Goal: Transaction & Acquisition: Subscribe to service/newsletter

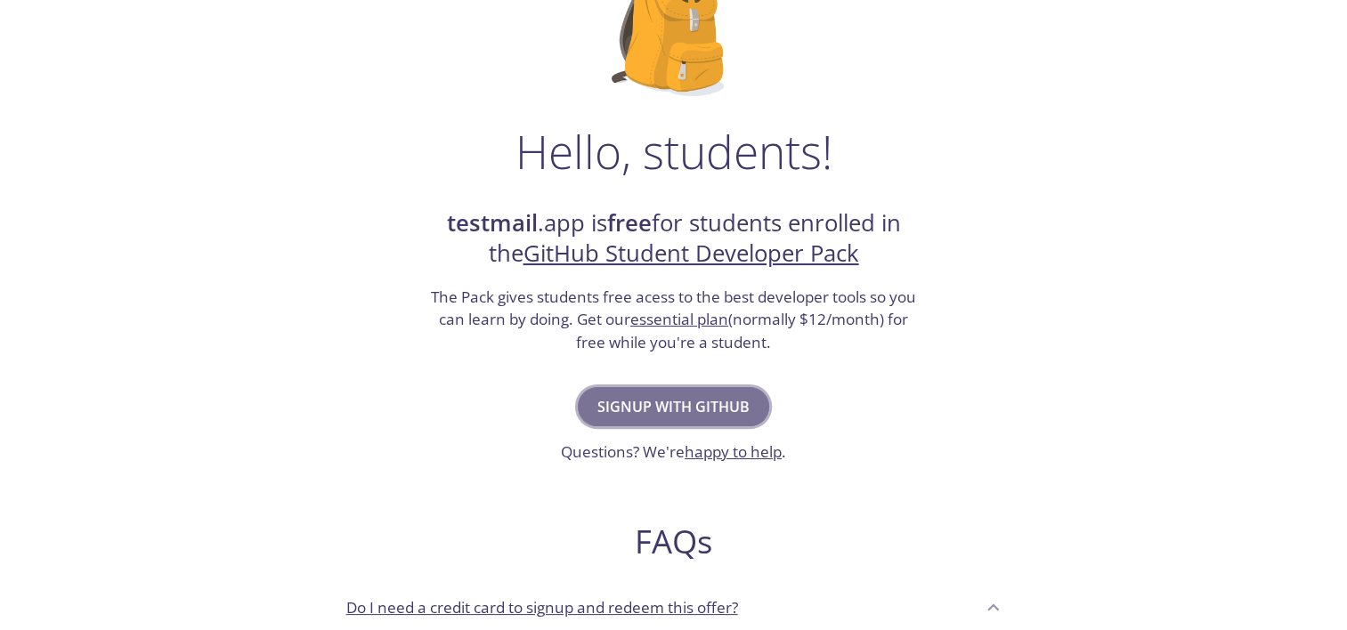
click at [656, 417] on span "Signup with GitHub" at bounding box center [673, 406] width 152 height 25
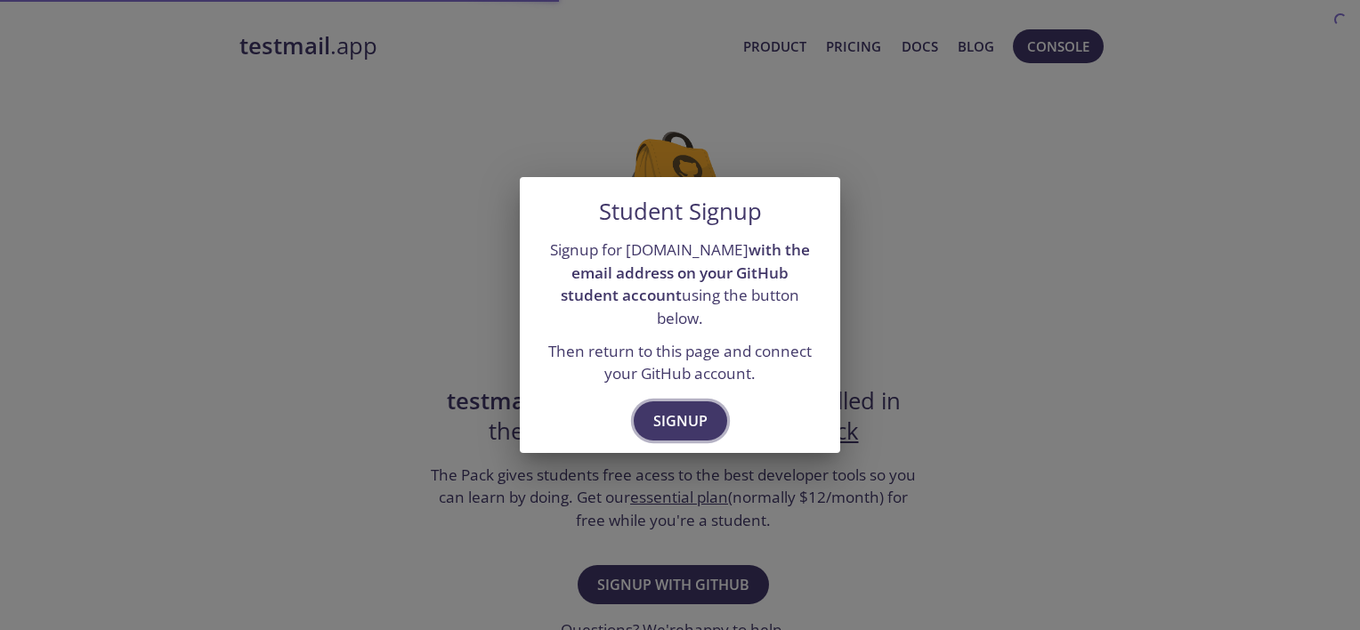
click at [669, 409] on span "Signup" at bounding box center [680, 421] width 54 height 25
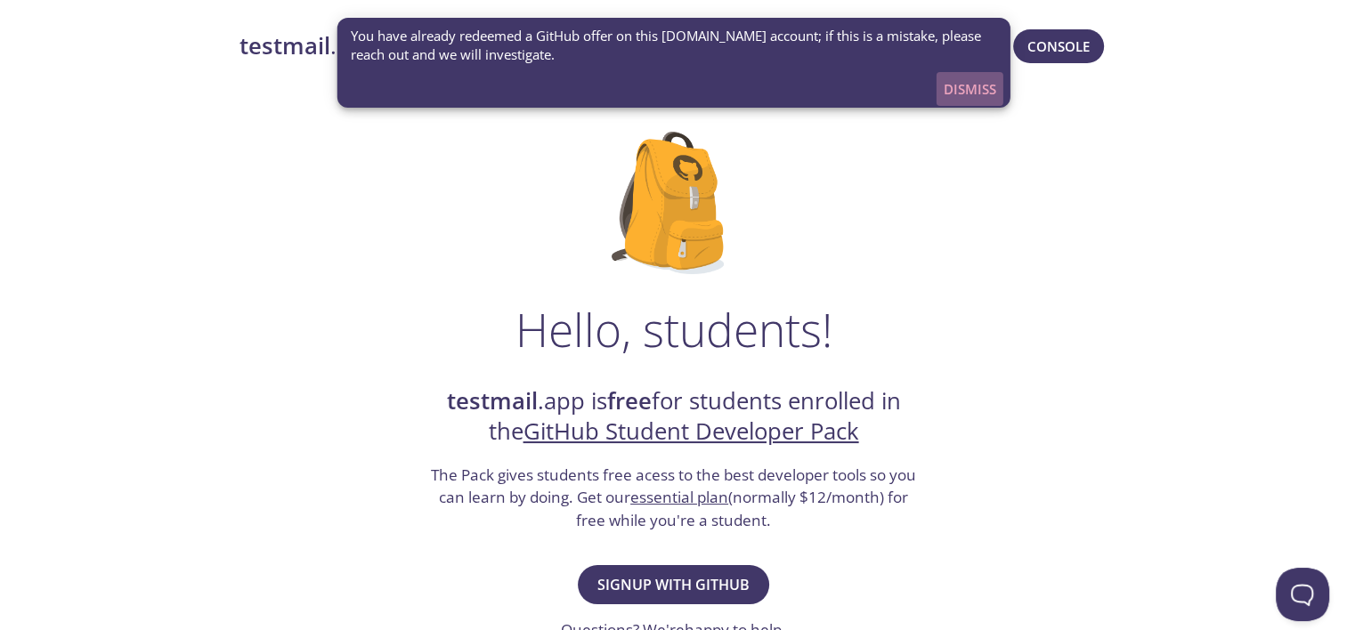
click at [956, 85] on span "Dismiss" at bounding box center [970, 88] width 53 height 23
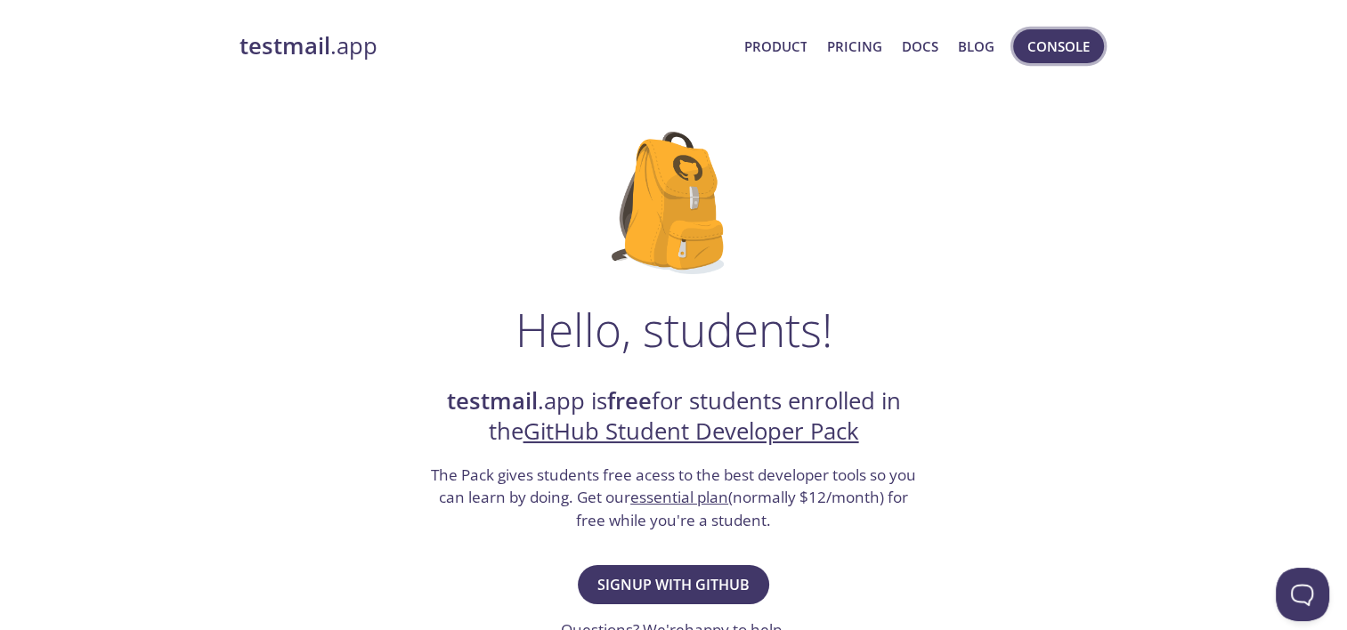
click at [1040, 52] on span "Console" at bounding box center [1058, 46] width 62 height 23
